Goal: Transaction & Acquisition: Purchase product/service

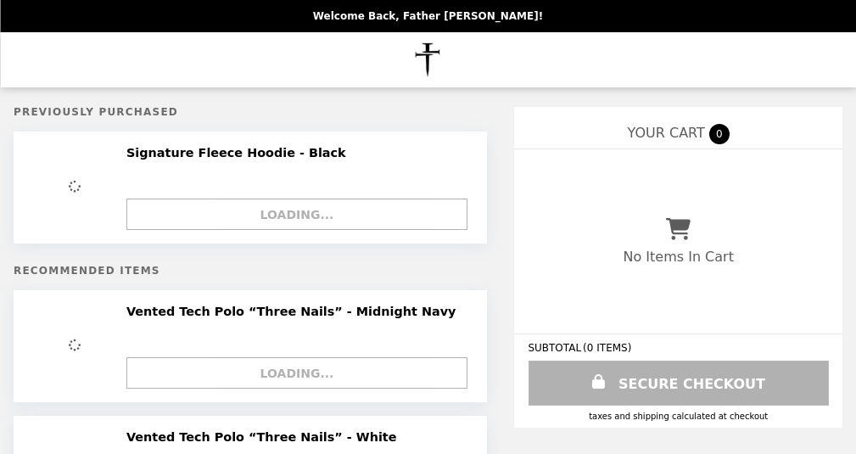
select select "*"
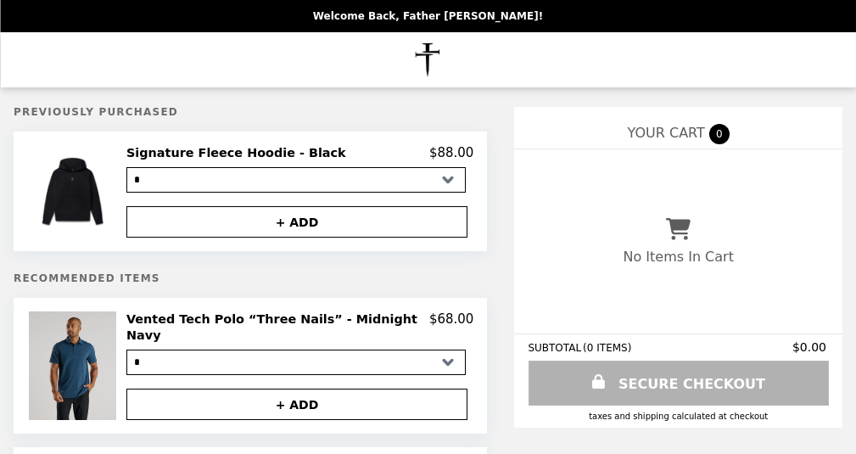
click at [80, 372] on img at bounding box center [74, 365] width 91 height 109
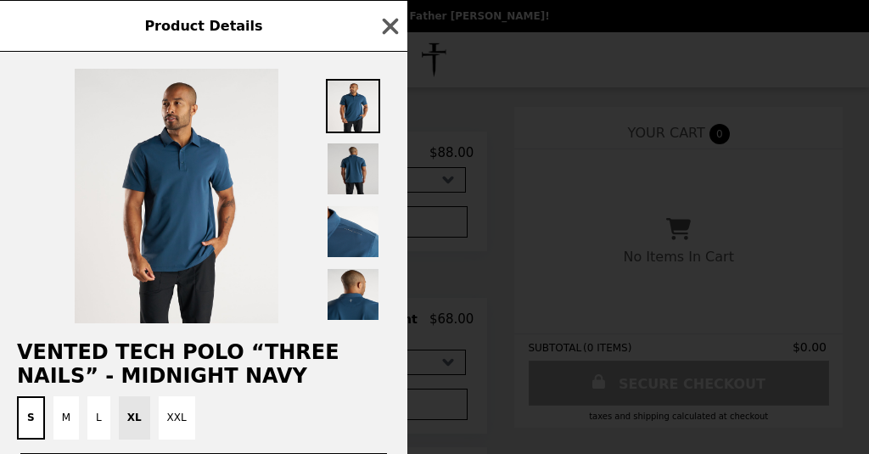
click at [347, 165] on img at bounding box center [353, 169] width 54 height 54
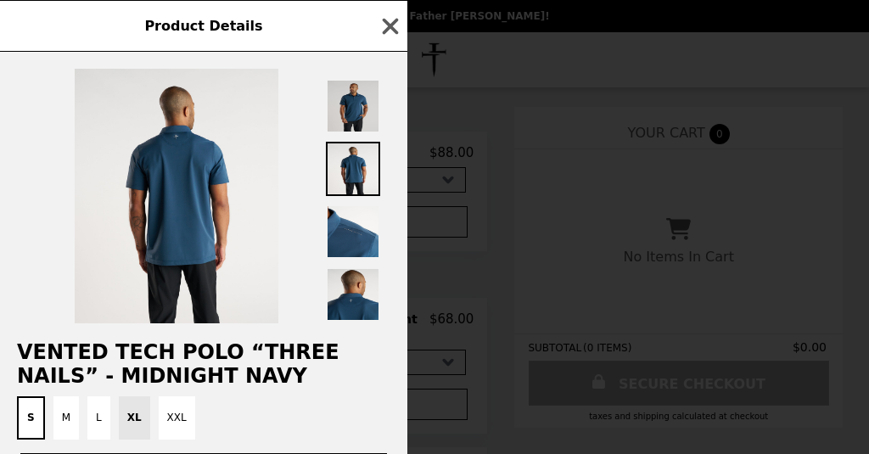
click at [344, 110] on img at bounding box center [353, 106] width 54 height 54
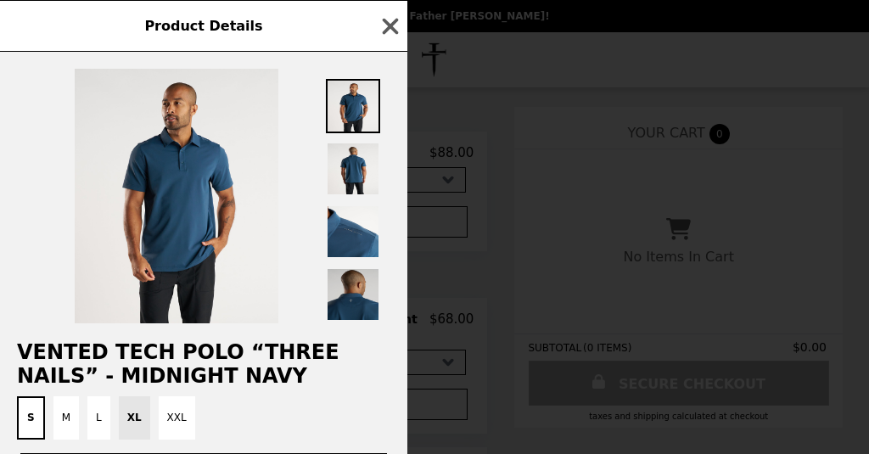
click at [356, 309] on img at bounding box center [353, 294] width 54 height 54
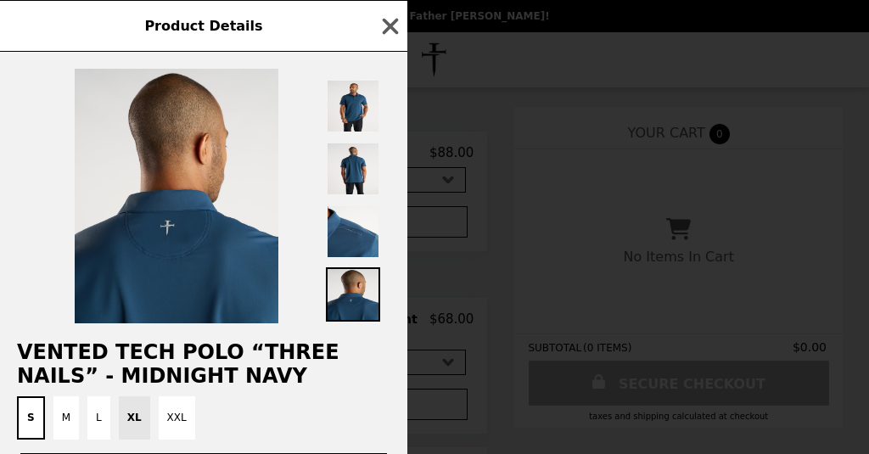
click at [126, 414] on div "S M L XL XXL" at bounding box center [203, 417] width 387 height 43
click at [132, 414] on div "S M L XL XXL" at bounding box center [203, 417] width 387 height 43
drag, startPoint x: 394, startPoint y: 68, endPoint x: 341, endPoint y: 208, distance: 149.6
click at [341, 208] on div at bounding box center [203, 188] width 407 height 272
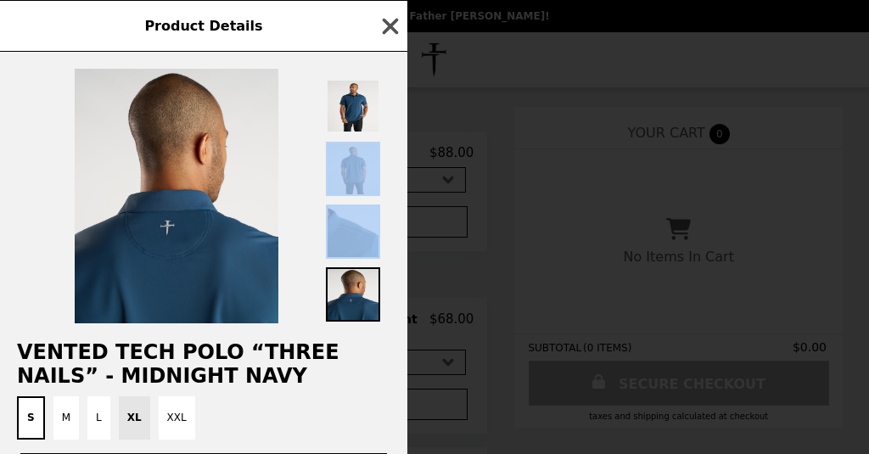
click at [389, 19] on icon "button" at bounding box center [390, 26] width 25 height 25
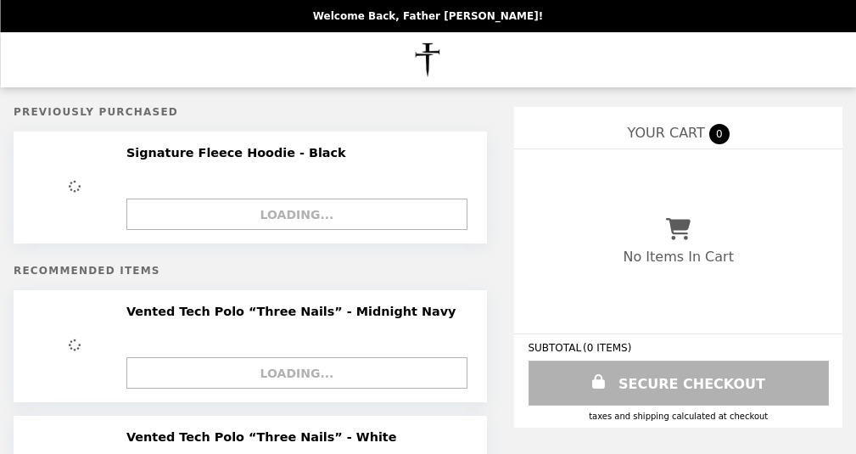
select select "*"
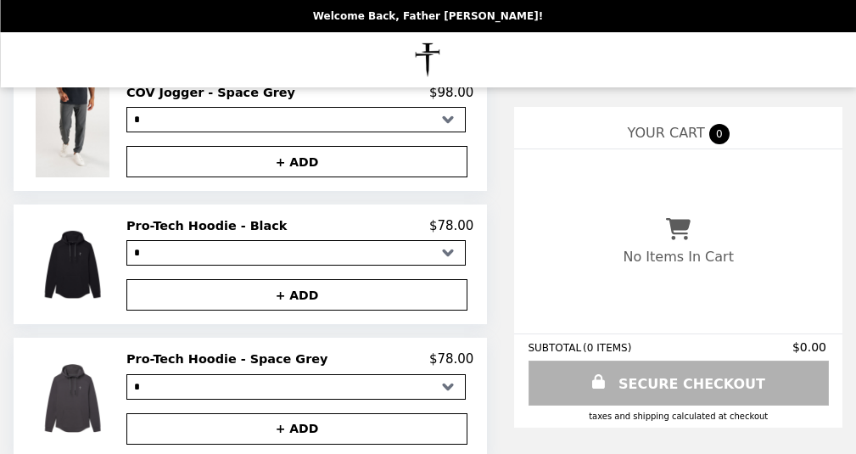
scroll to position [1134, 0]
